Goal: Information Seeking & Learning: Learn about a topic

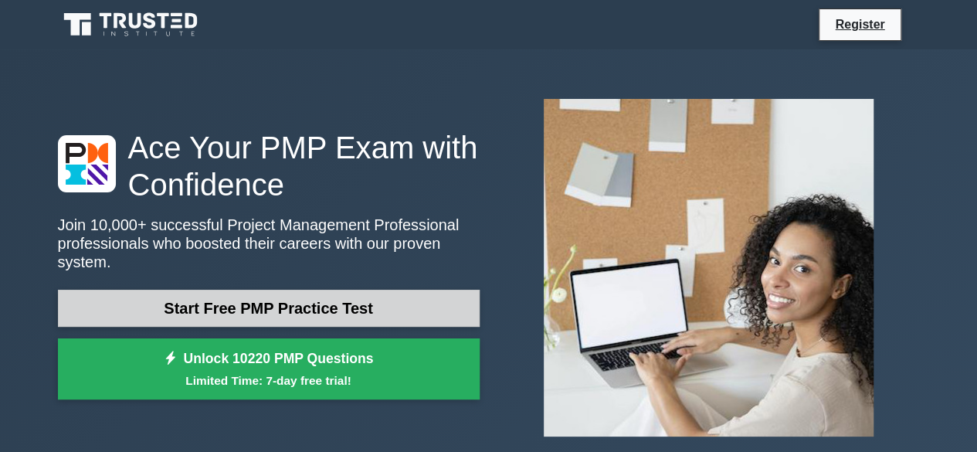
drag, startPoint x: 397, startPoint y: 300, endPoint x: 361, endPoint y: 299, distance: 35.5
click at [361, 299] on link "Start Free PMP Practice Test" at bounding box center [269, 307] width 422 height 37
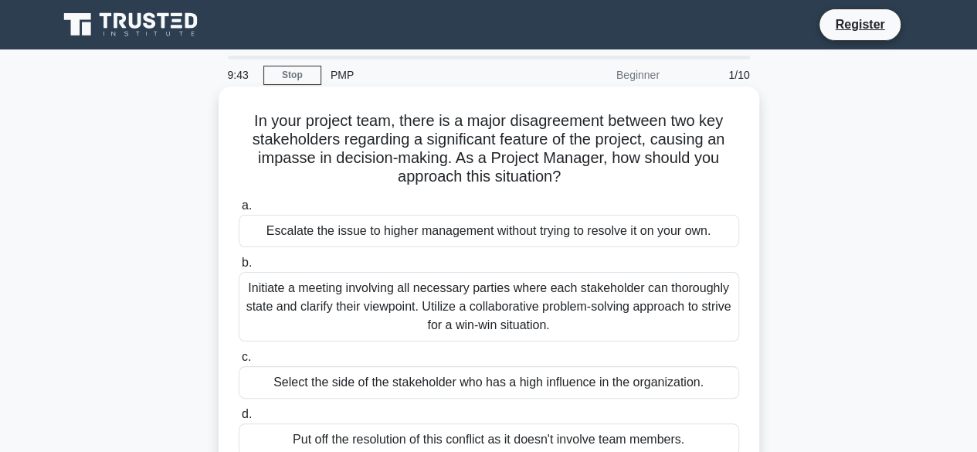
click at [412, 232] on div "Escalate the issue to higher management without trying to resolve it on your ow…" at bounding box center [489, 231] width 500 height 32
click at [239, 211] on input "a. Escalate the issue to higher management without trying to resolve it on your…" at bounding box center [239, 206] width 0 height 10
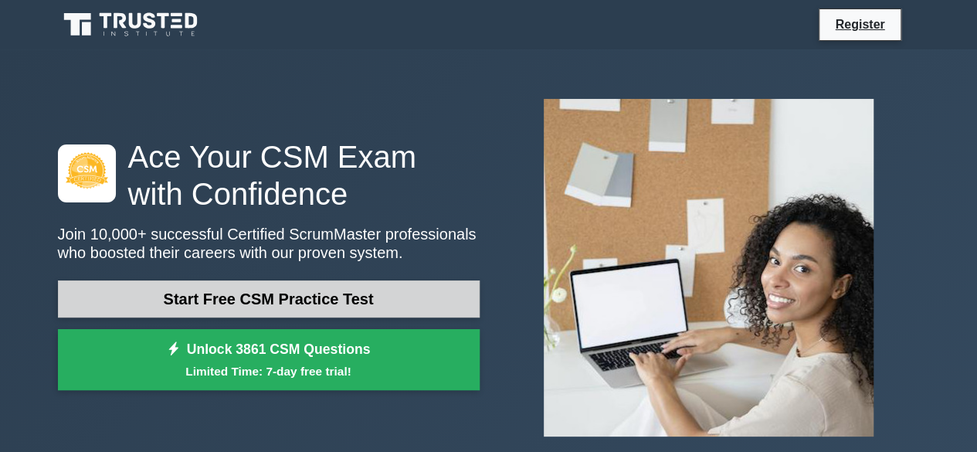
click at [425, 301] on link "Start Free CSM Practice Test" at bounding box center [269, 298] width 422 height 37
